Goal: Check status

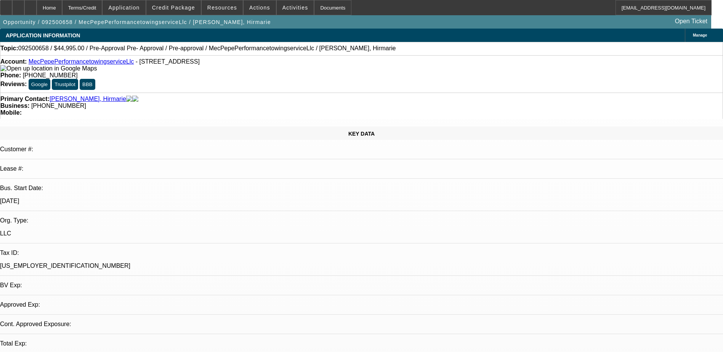
select select "0"
select select "0.1"
select select "4"
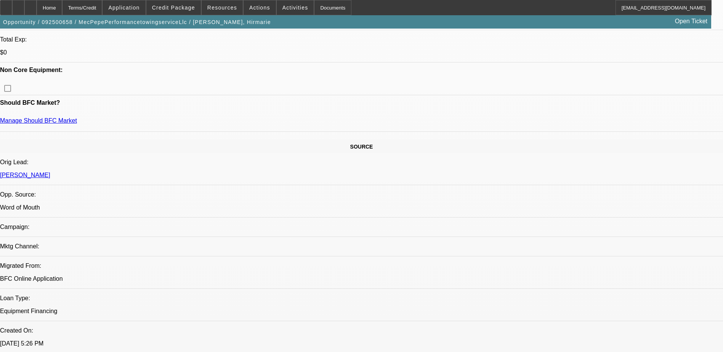
scroll to position [114, 0]
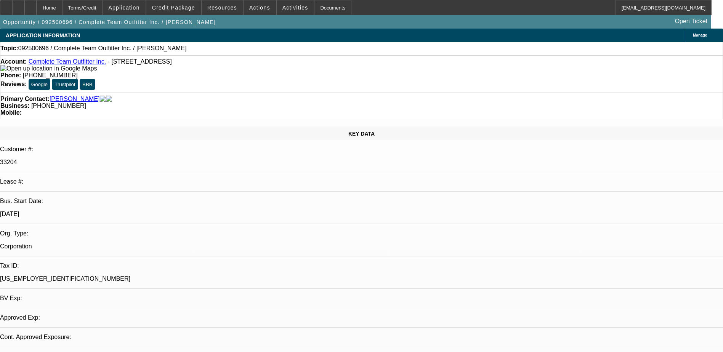
select select "0"
select select "2"
select select "0.1"
select select "1"
select select "2"
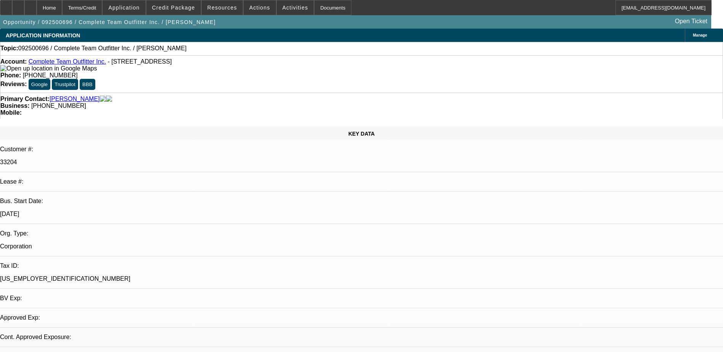
select select "4"
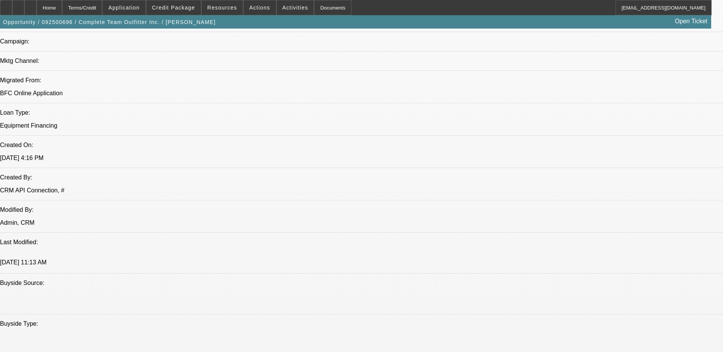
scroll to position [533, 0]
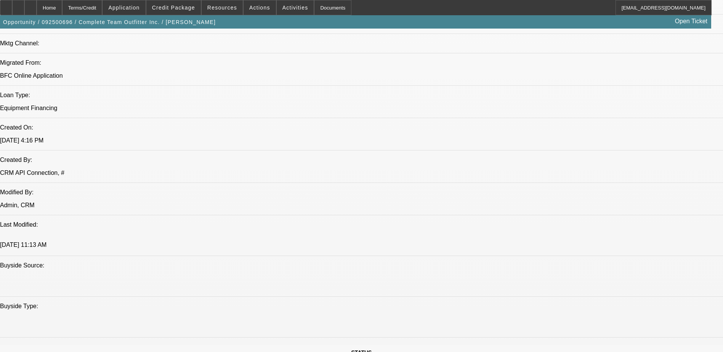
scroll to position [419, 0]
